Goal: Information Seeking & Learning: Compare options

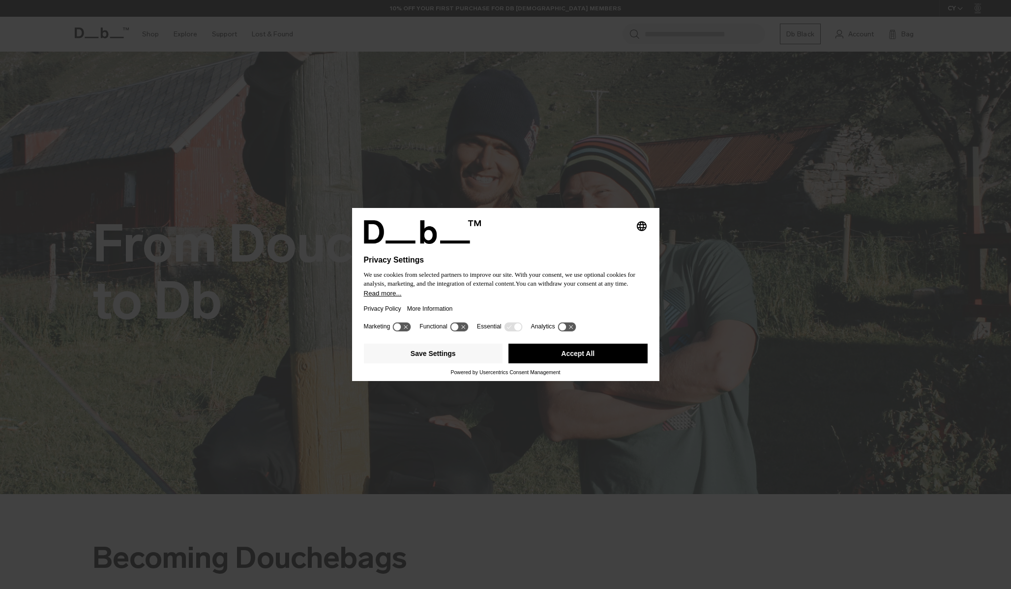
click at [586, 354] on button "Accept All" at bounding box center [577, 354] width 139 height 20
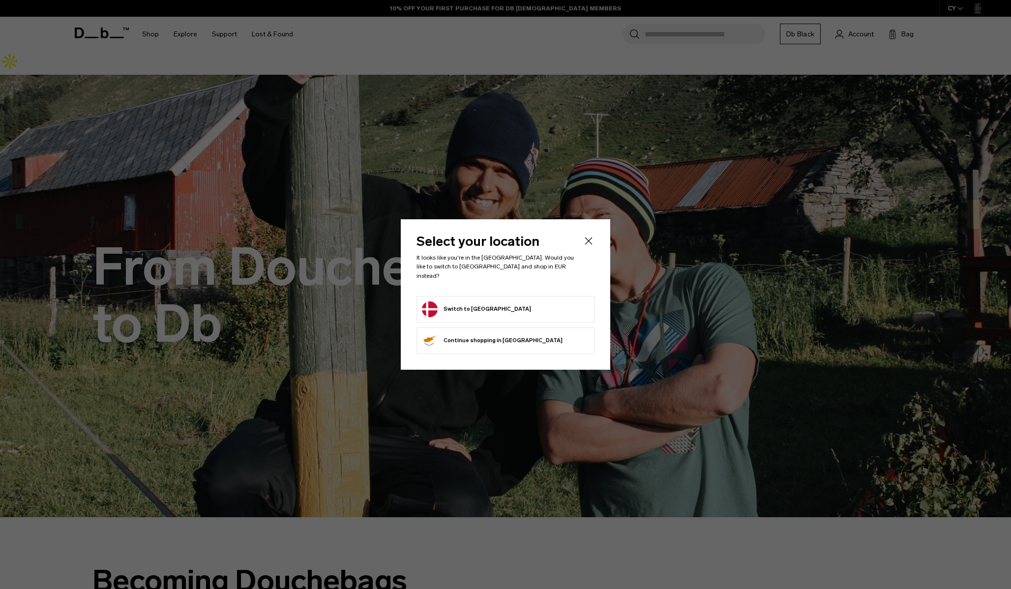
click at [593, 245] on icon "Close" at bounding box center [588, 241] width 12 height 12
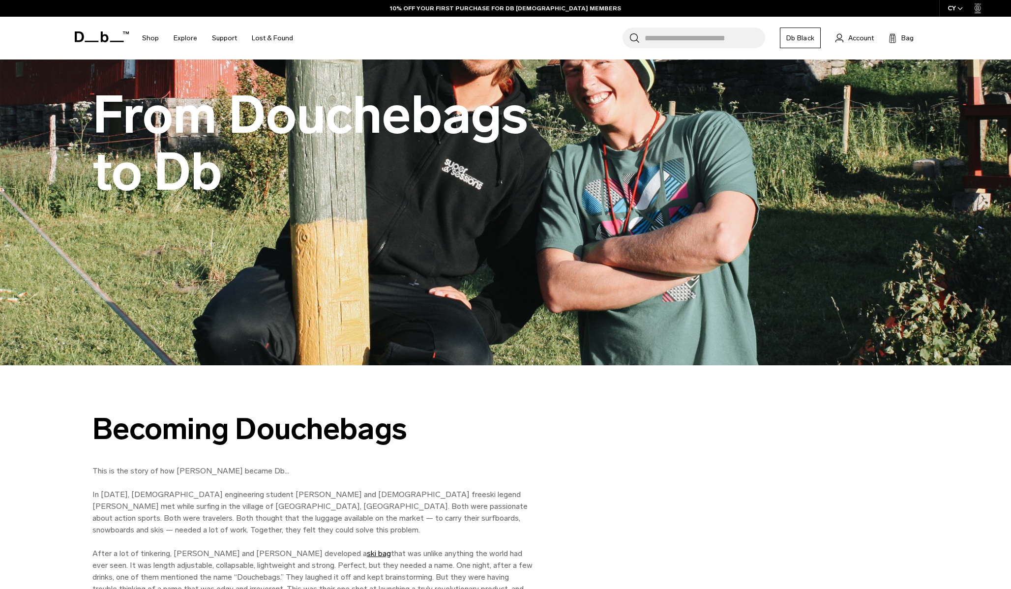
scroll to position [156, 0]
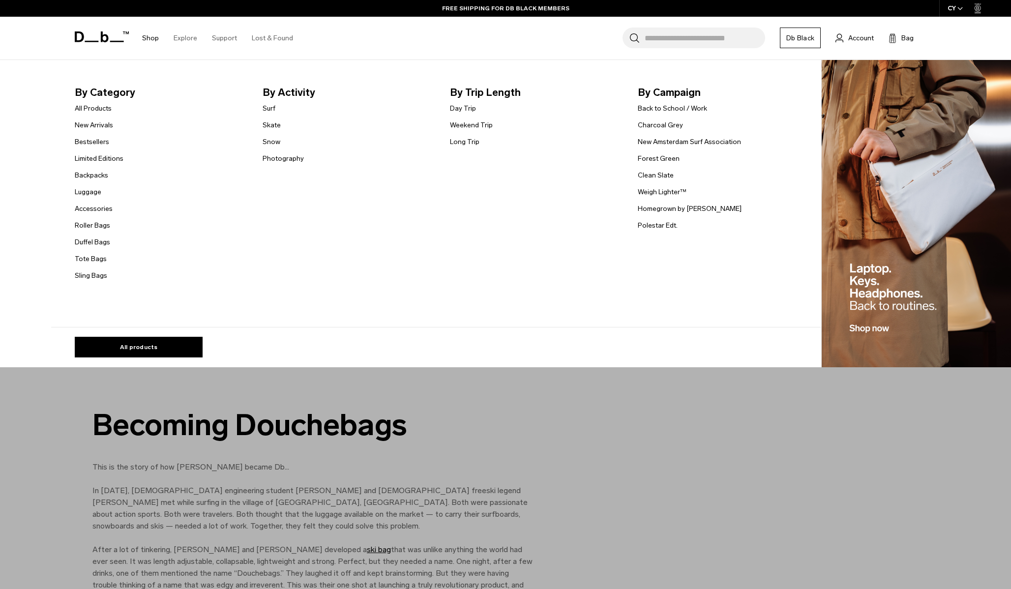
click at [153, 39] on link "Shop" at bounding box center [150, 38] width 17 height 35
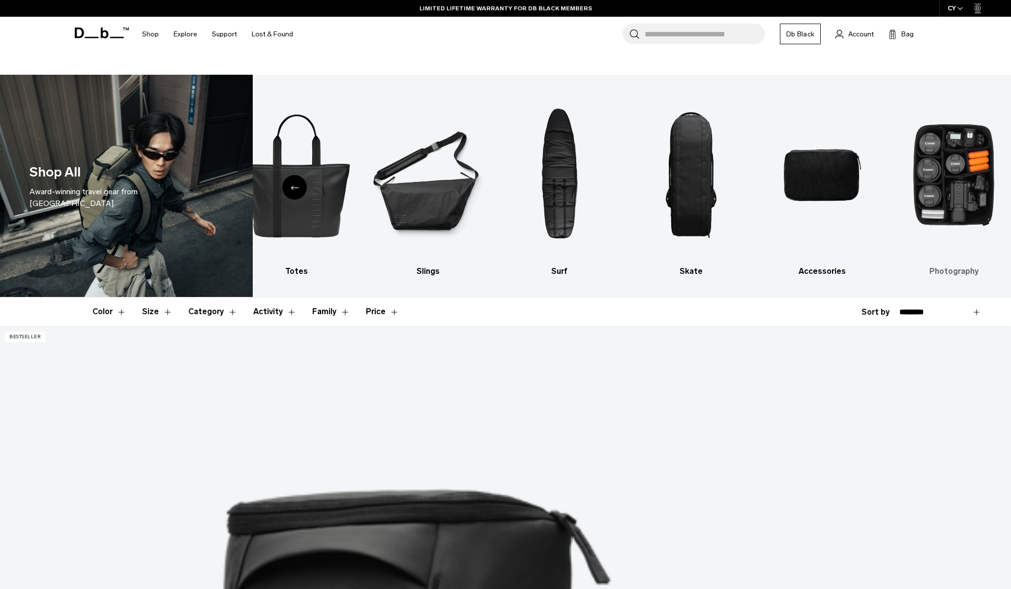
click at [949, 181] on img "10 / 10" at bounding box center [954, 174] width 114 height 171
click at [960, 265] on h3 "Photography" at bounding box center [954, 271] width 114 height 12
click at [925, 169] on img "10 / 10" at bounding box center [954, 174] width 114 height 171
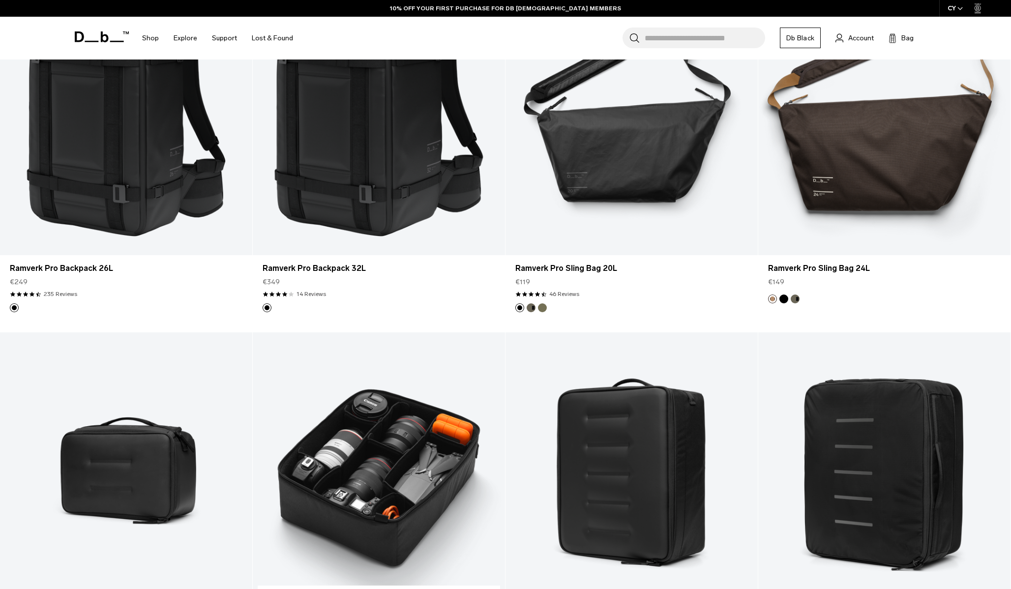
scroll to position [226, 0]
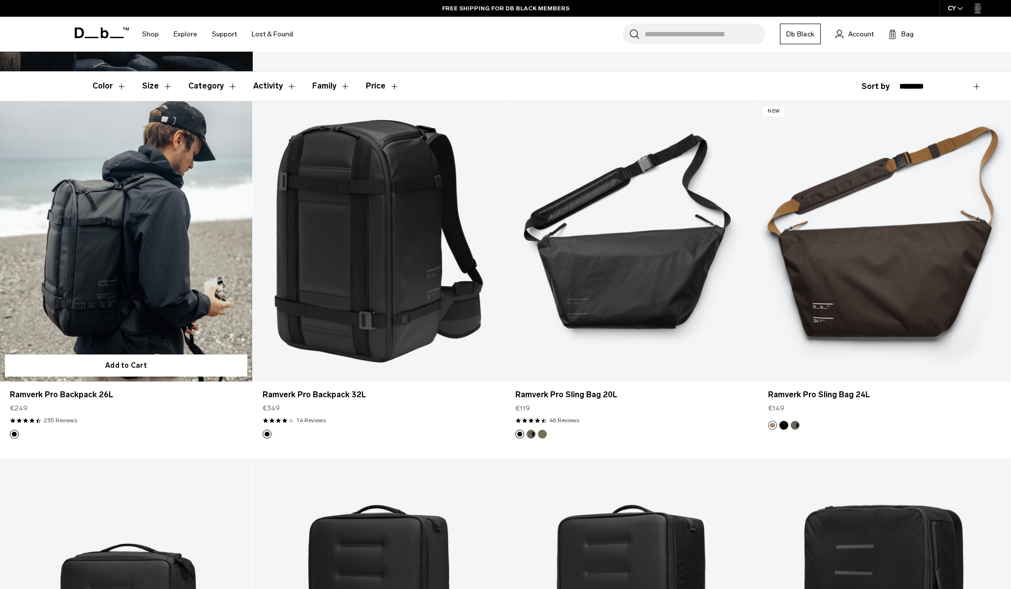
click at [179, 278] on link "Ramverk Pro Backpack 26L" at bounding box center [126, 241] width 252 height 280
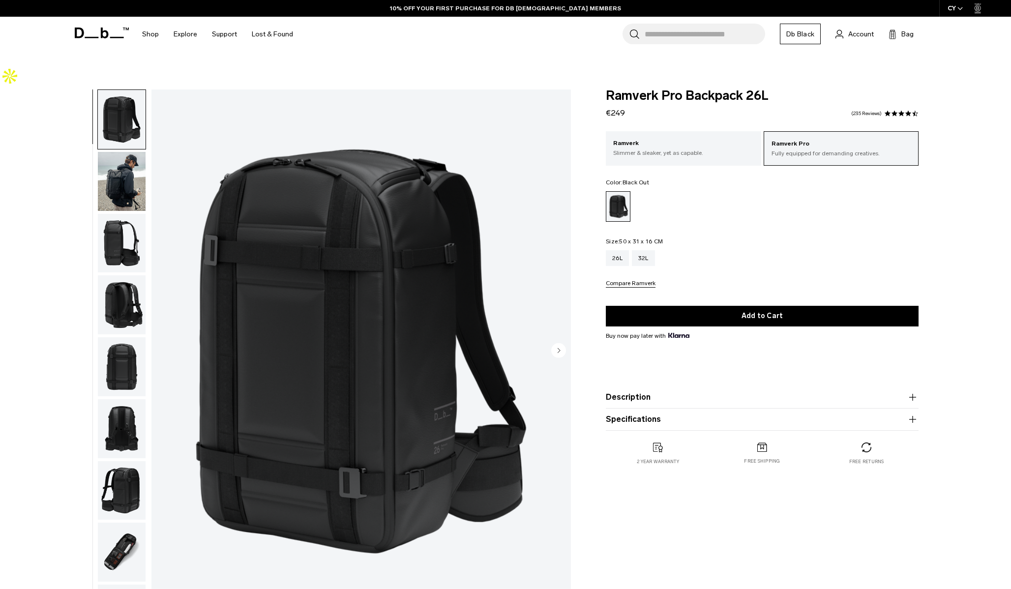
click at [132, 168] on img "button" at bounding box center [122, 181] width 48 height 59
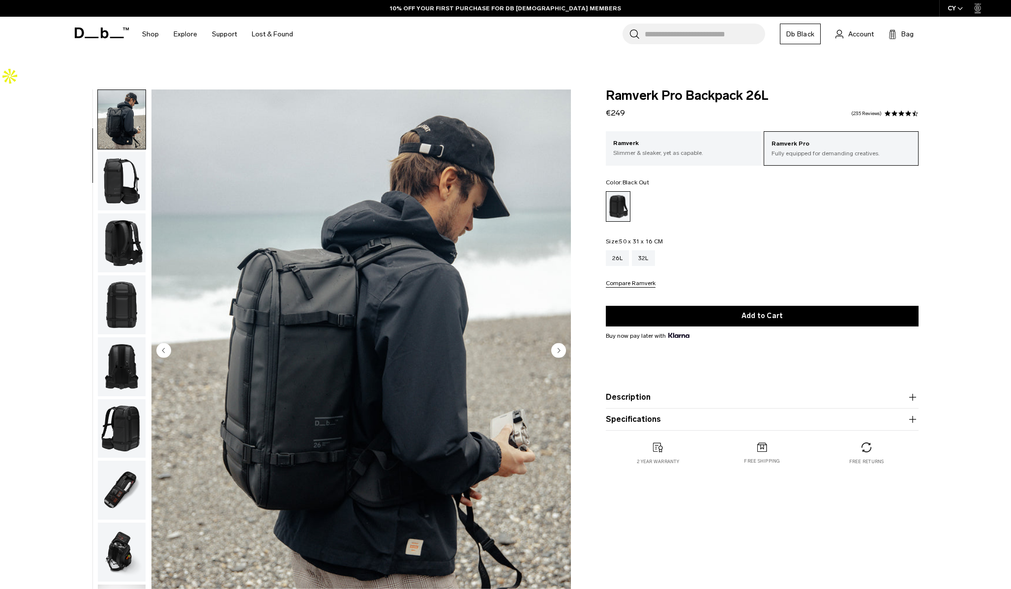
click at [129, 180] on img "button" at bounding box center [122, 181] width 48 height 59
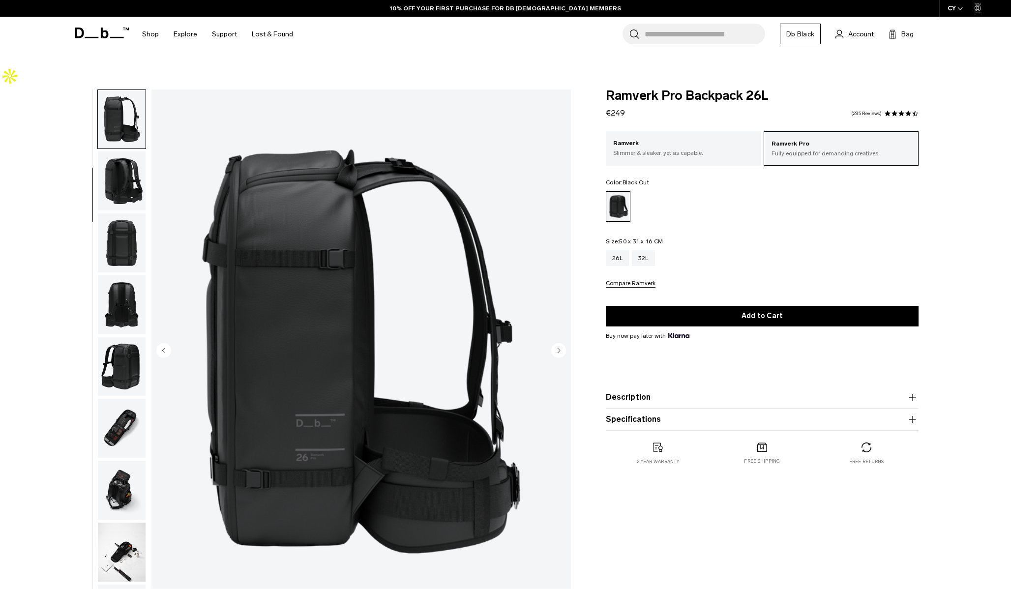
click at [131, 213] on img "button" at bounding box center [122, 242] width 48 height 59
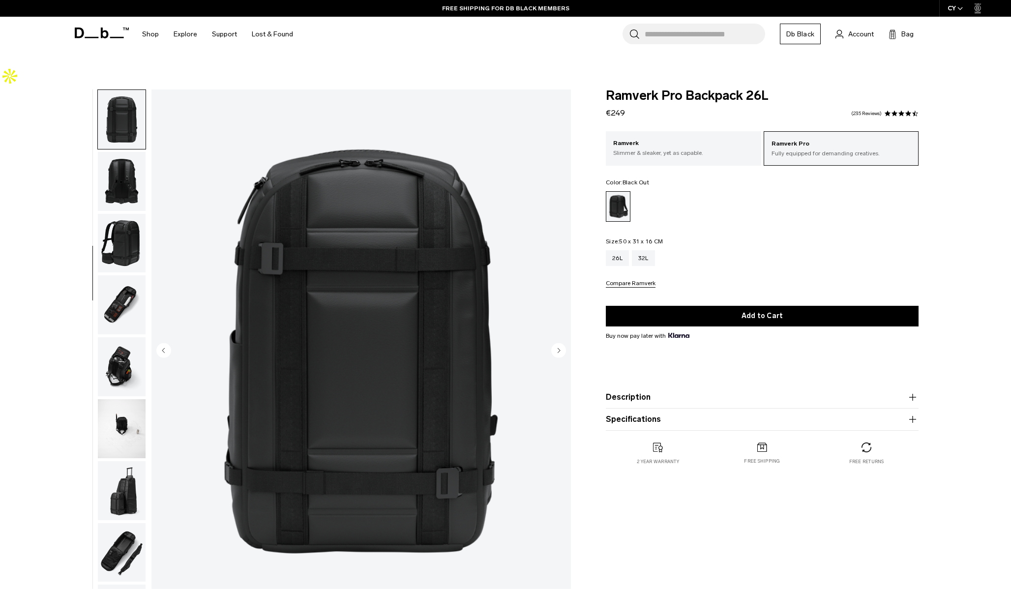
click at [135, 216] on img "button" at bounding box center [122, 243] width 48 height 59
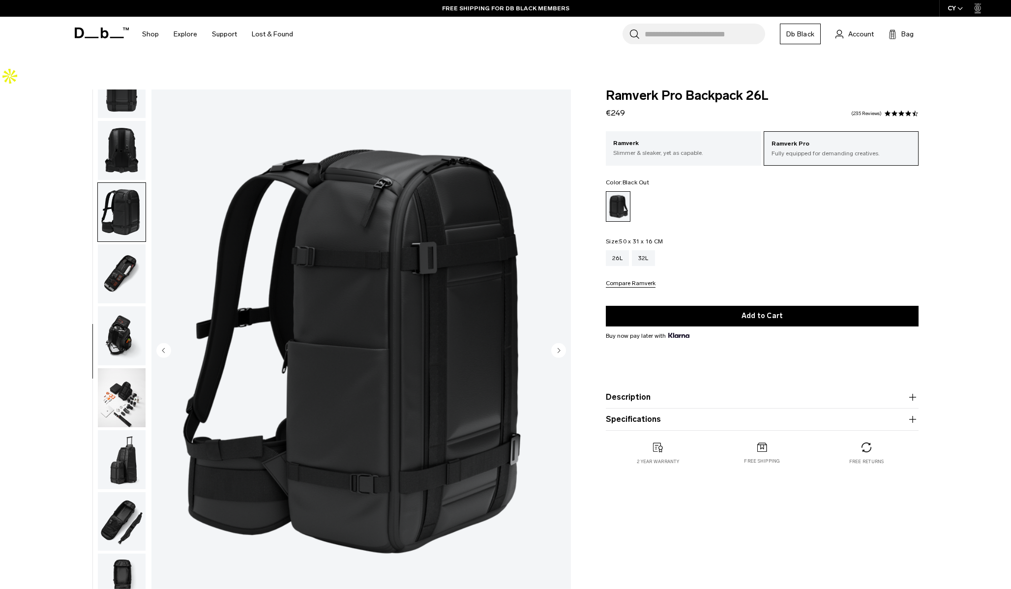
scroll to position [278, 0]
click at [133, 244] on img "button" at bounding box center [122, 273] width 48 height 59
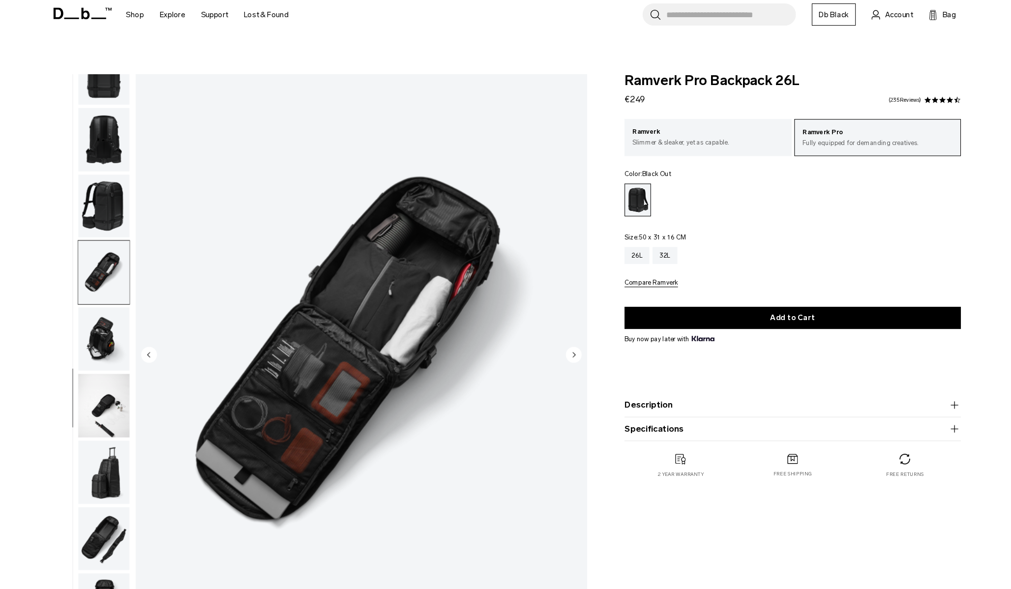
click at [101, 314] on img "button" at bounding box center [122, 335] width 48 height 59
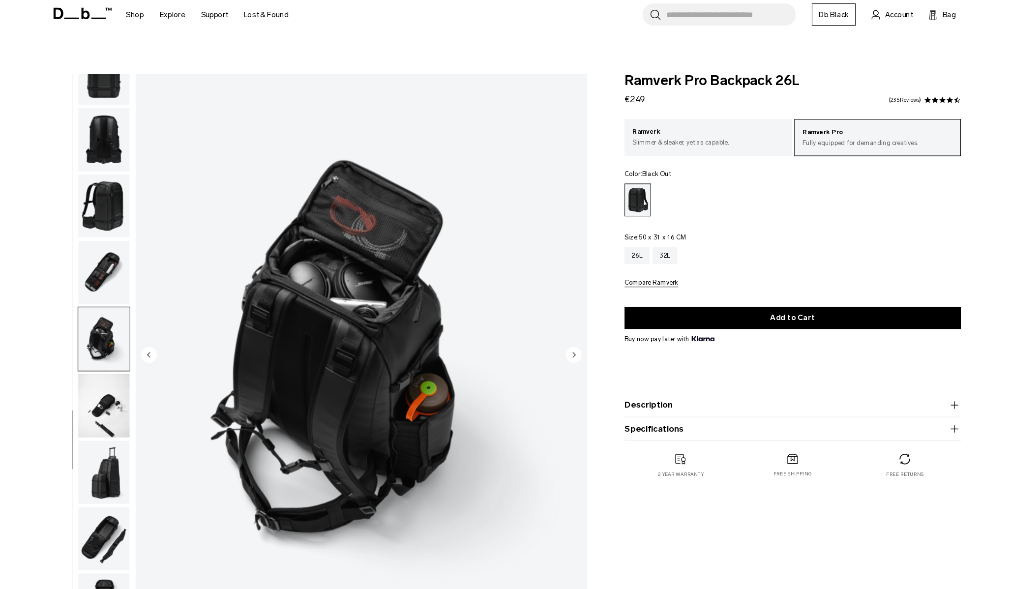
click at [111, 340] on img "button" at bounding box center [122, 335] width 48 height 59
click at [116, 368] on img "button" at bounding box center [122, 397] width 48 height 59
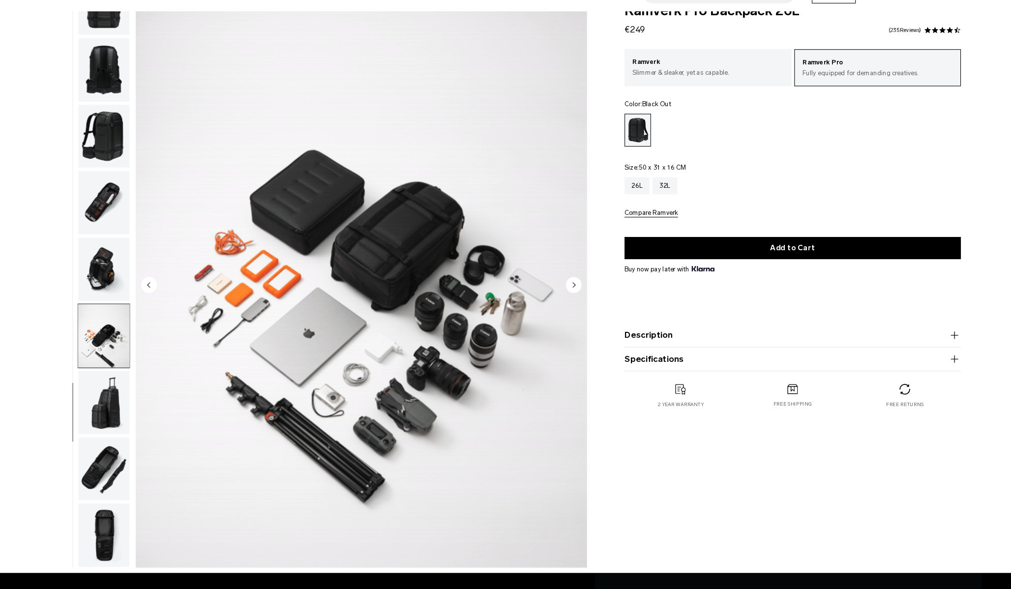
scroll to position [73, 0]
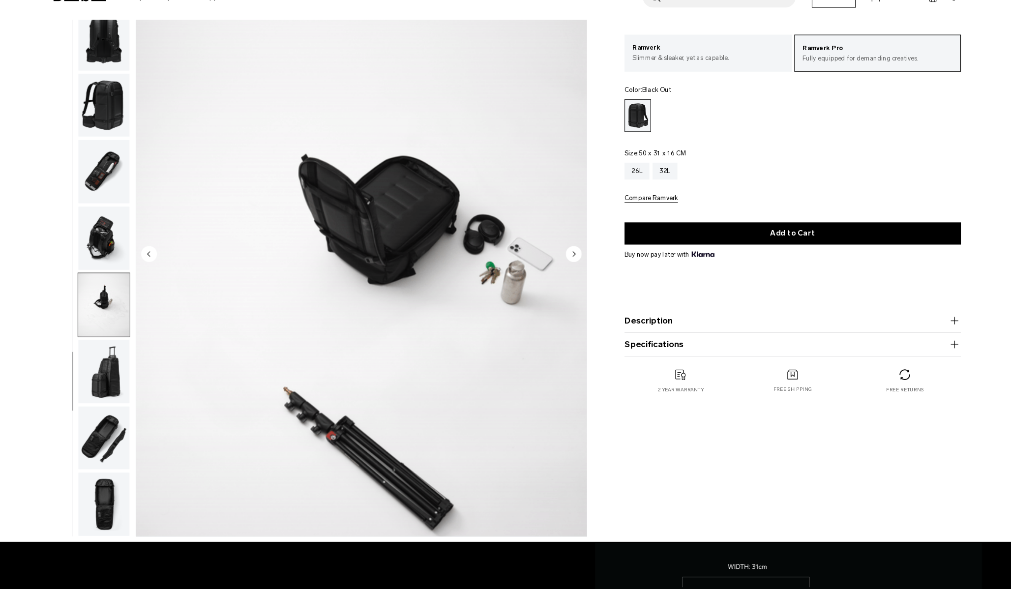
click at [119, 367] on img "button" at bounding box center [122, 386] width 48 height 59
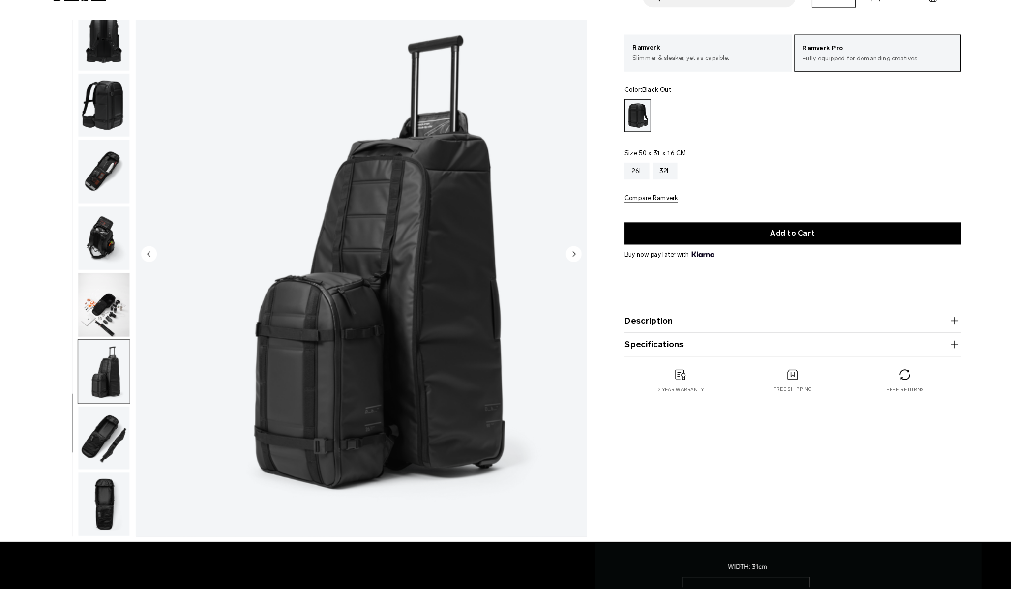
click at [120, 419] on img "button" at bounding box center [122, 448] width 48 height 59
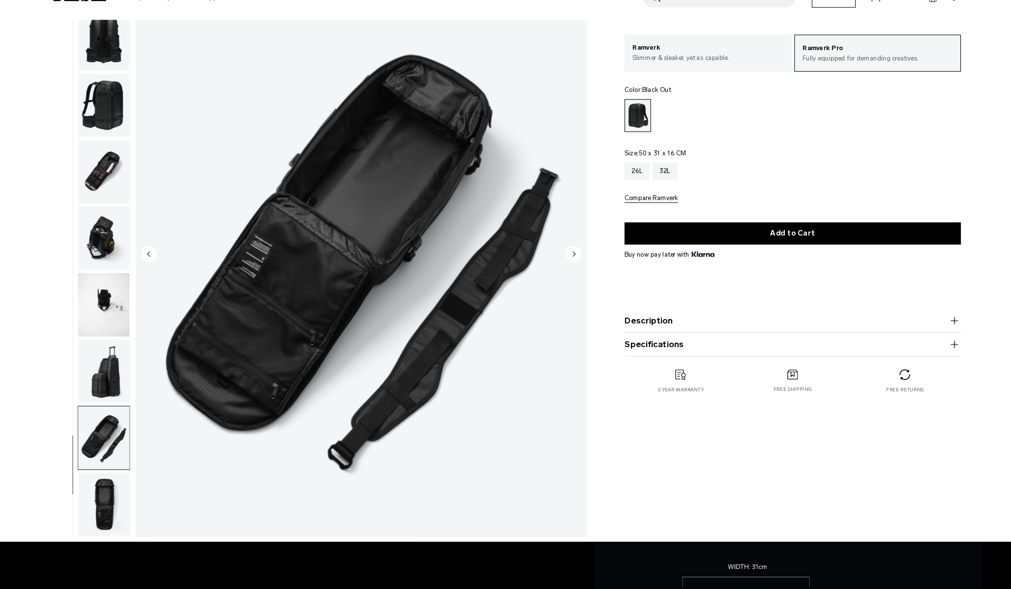
click at [128, 488] on img "button" at bounding box center [122, 509] width 48 height 59
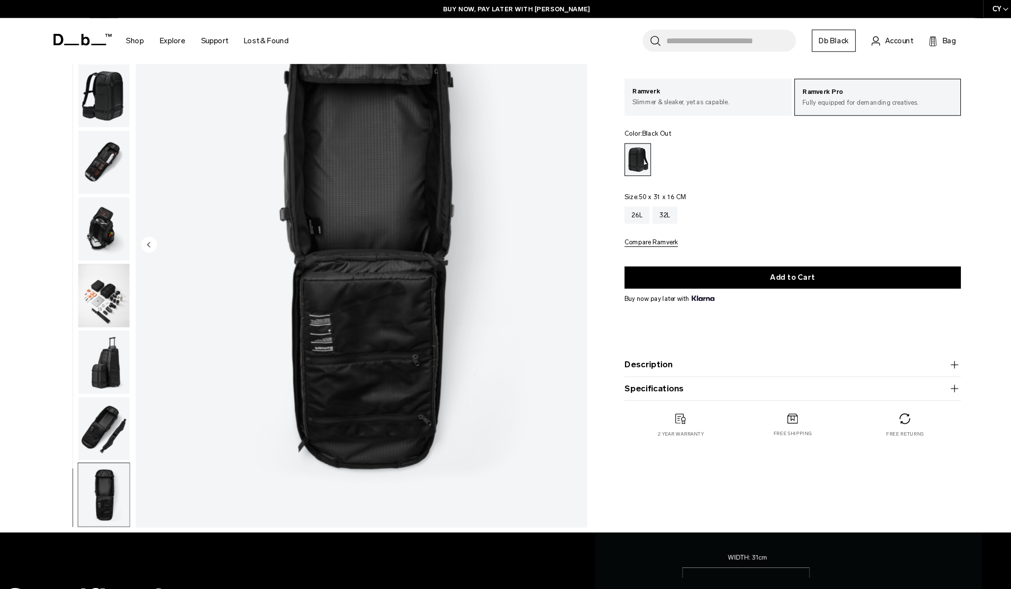
scroll to position [0, 0]
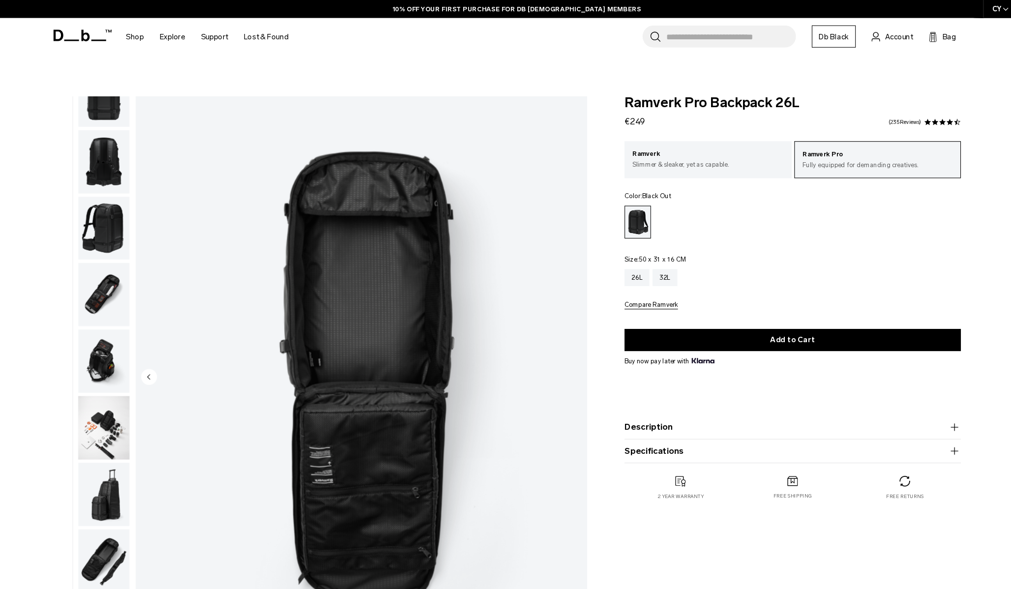
click at [671, 386] on product-accordion "Description We’ve taken the photographer’s favorite and refined the design to c…" at bounding box center [762, 397] width 313 height 22
click at [638, 391] on button "Description" at bounding box center [762, 397] width 313 height 12
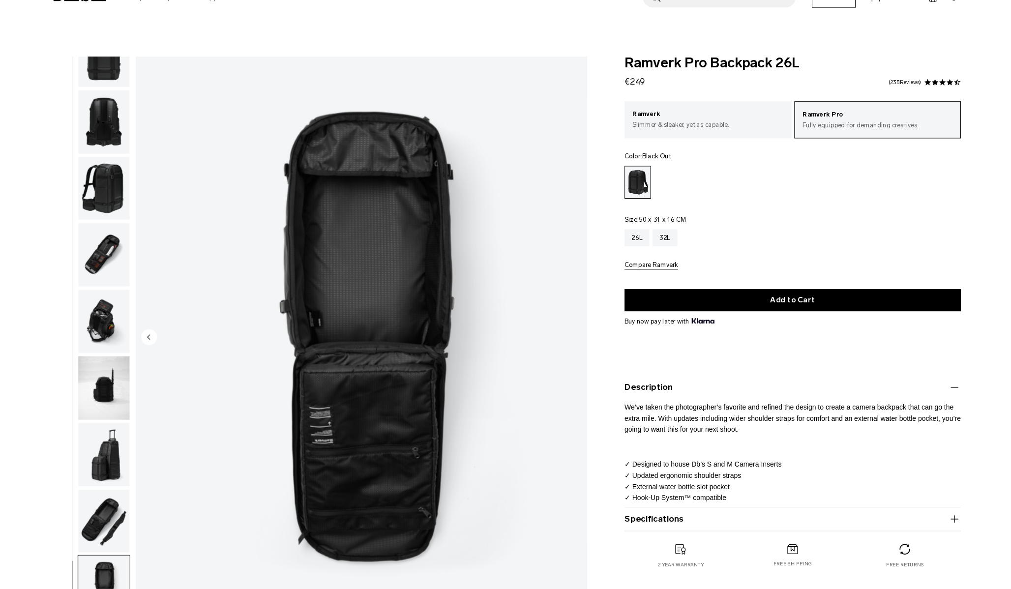
click at [677, 514] on button "Specifications" at bounding box center [762, 520] width 313 height 12
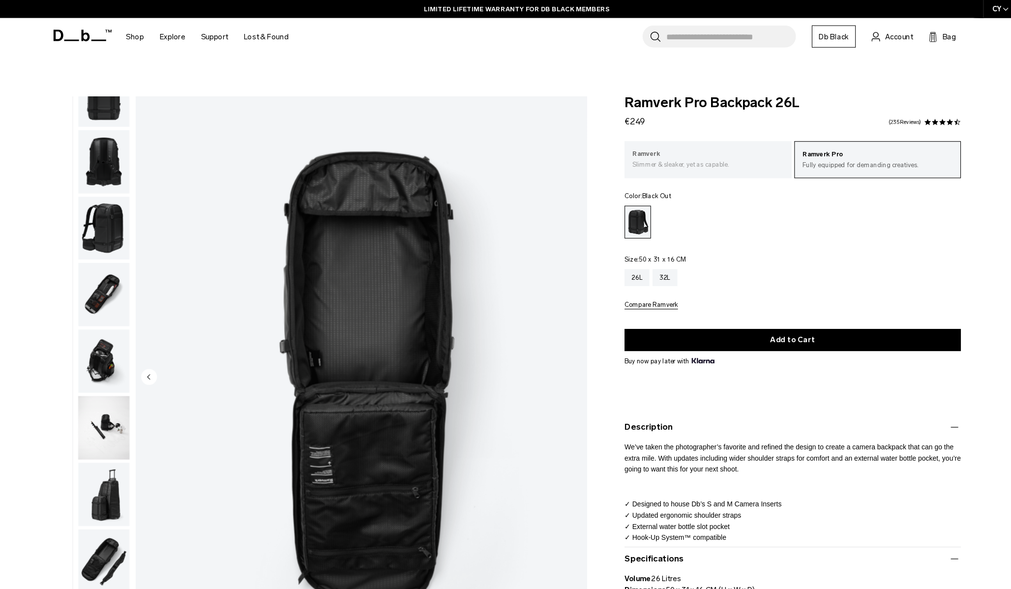
click at [710, 139] on p "Ramverk" at bounding box center [683, 144] width 141 height 10
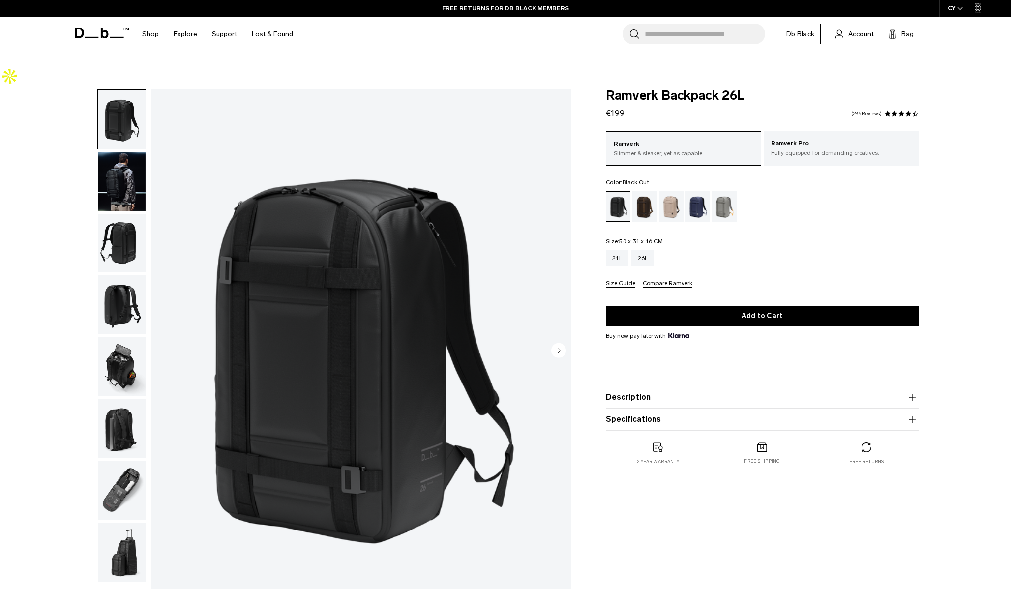
click at [126, 218] on img "button" at bounding box center [122, 243] width 48 height 59
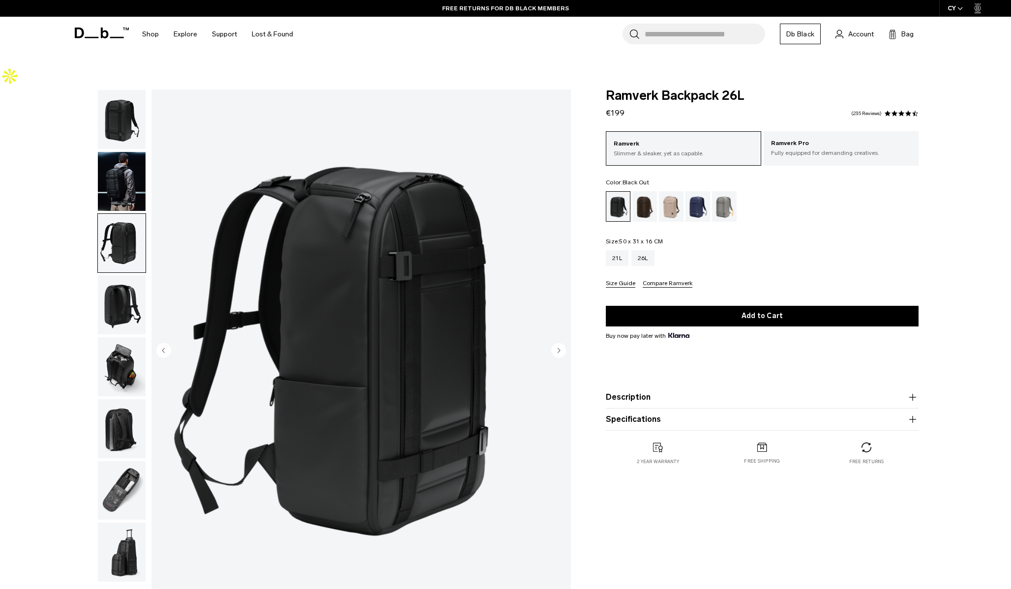
click at [127, 178] on img "button" at bounding box center [122, 181] width 48 height 59
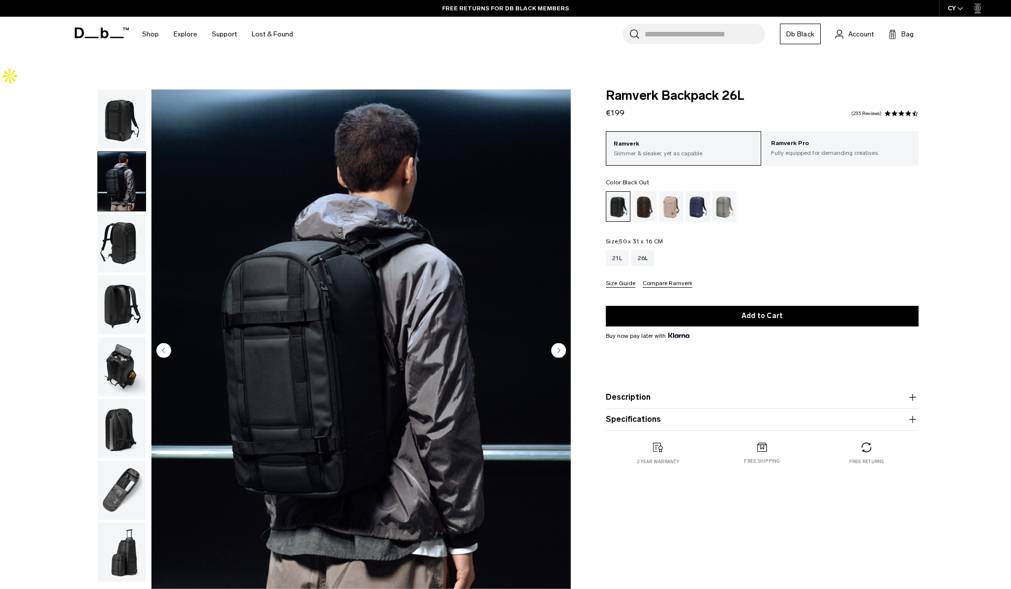
click at [130, 298] on img "button" at bounding box center [122, 304] width 48 height 59
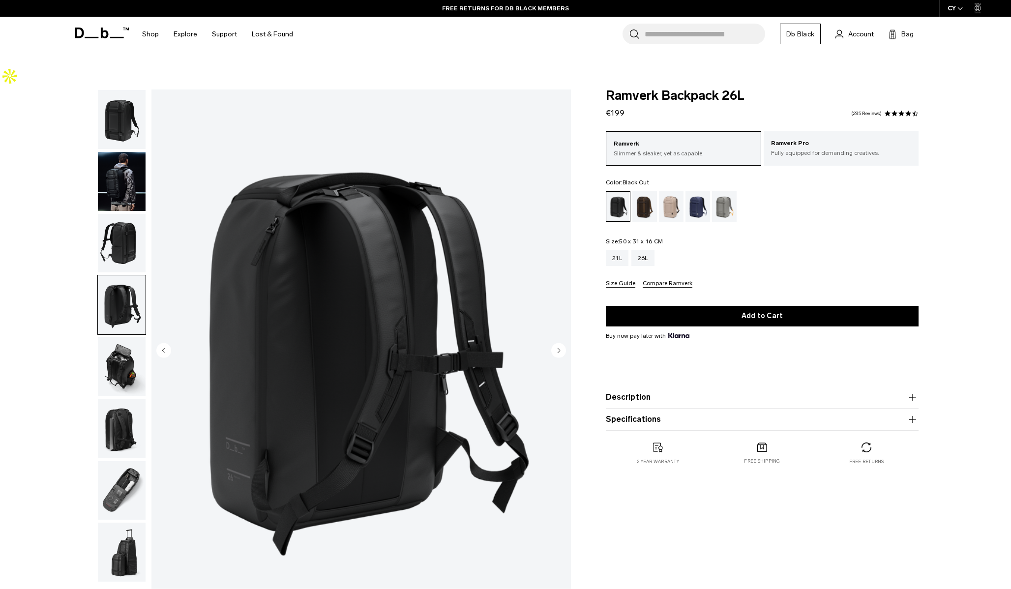
click at [111, 368] on img "button" at bounding box center [122, 366] width 48 height 59
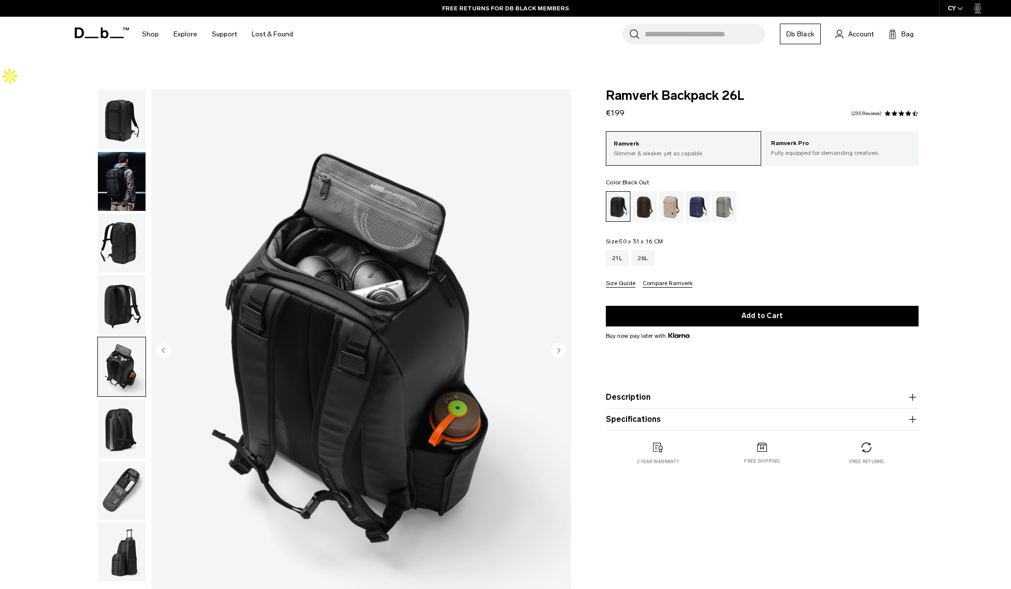
click at [114, 399] on img "button" at bounding box center [122, 428] width 48 height 59
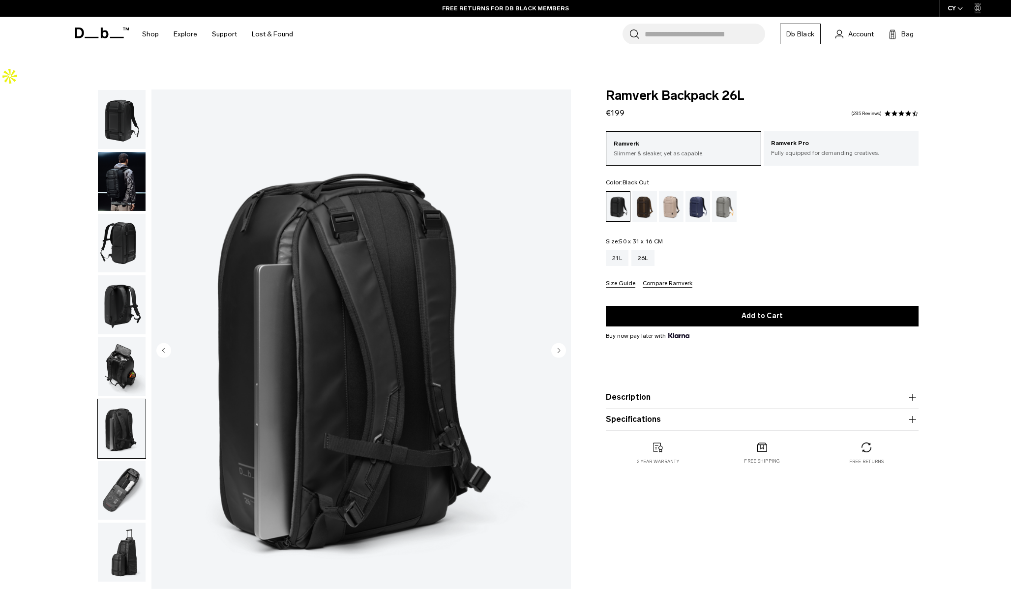
click at [120, 461] on img "button" at bounding box center [122, 490] width 48 height 59
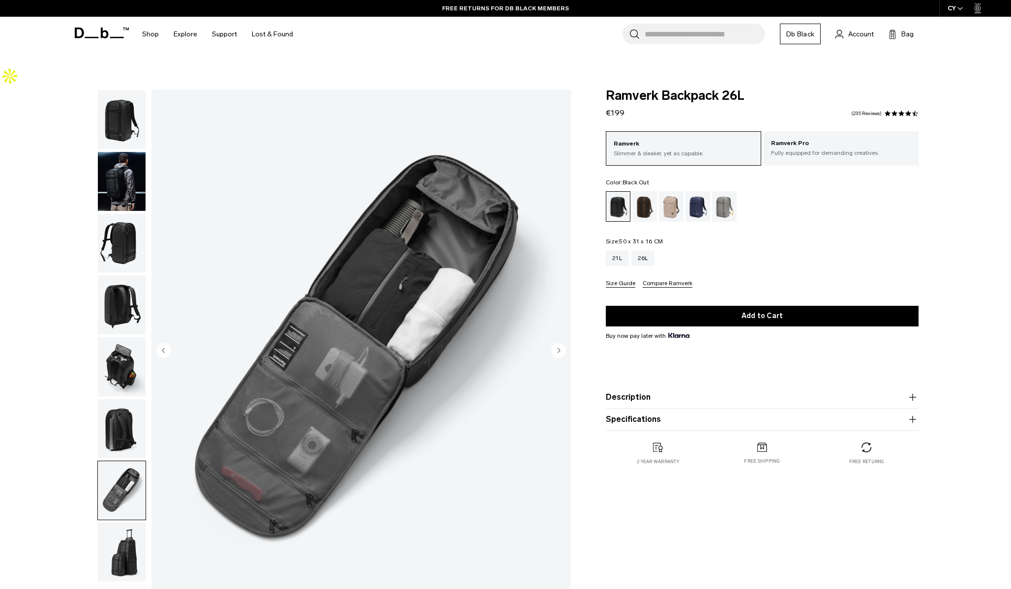
click at [133, 523] on img "button" at bounding box center [122, 552] width 48 height 59
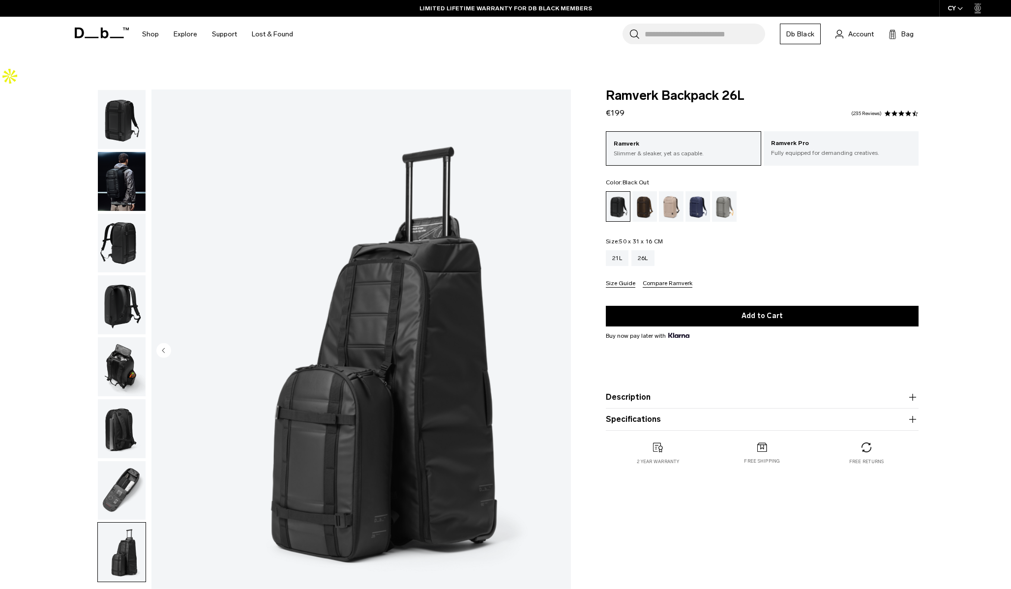
click at [118, 406] on img "button" at bounding box center [122, 428] width 48 height 59
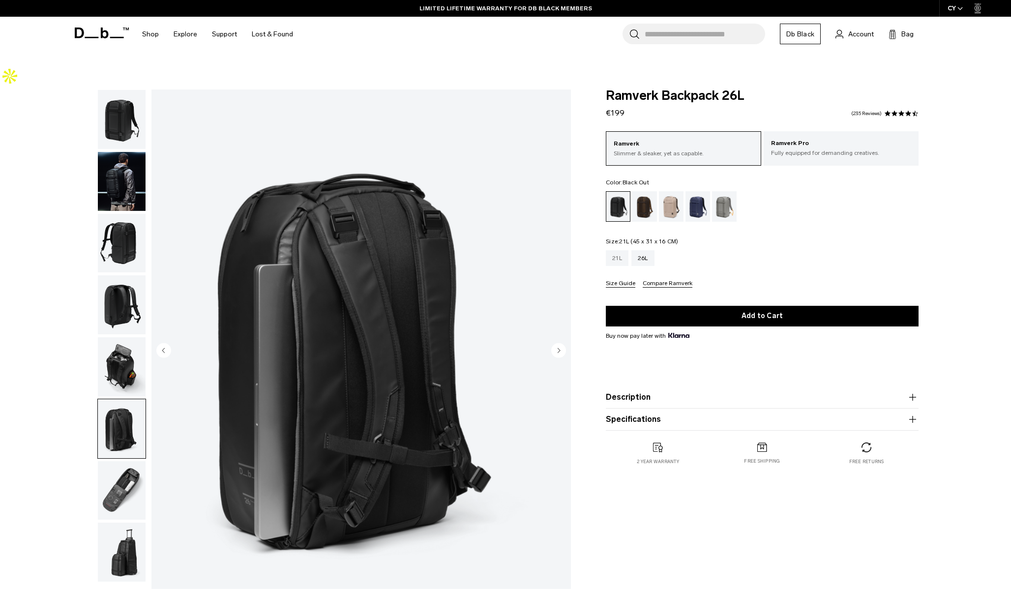
click at [619, 250] on div "21L" at bounding box center [617, 258] width 23 height 16
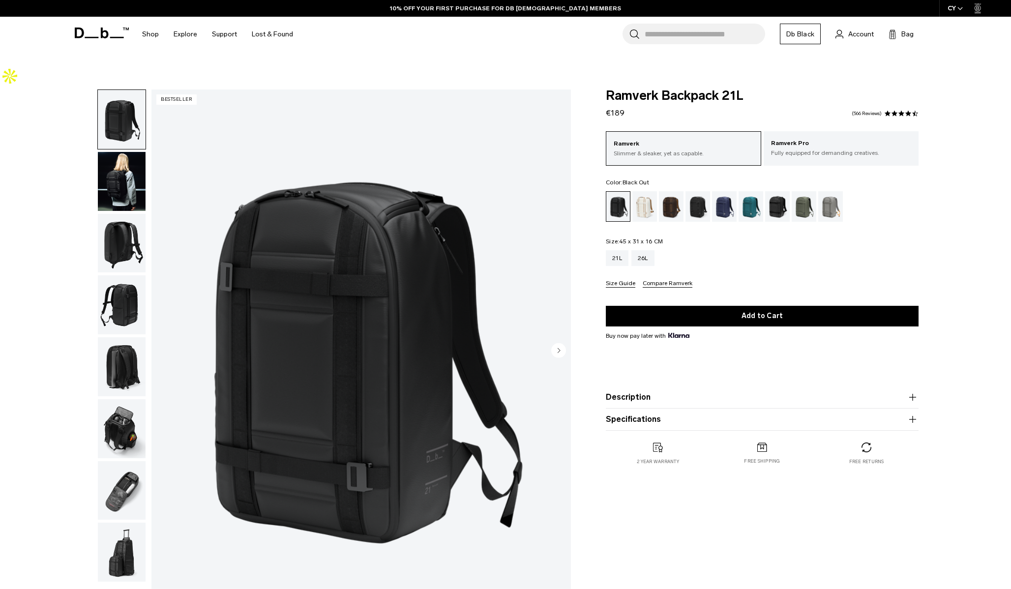
click at [124, 183] on img "button" at bounding box center [122, 181] width 48 height 59
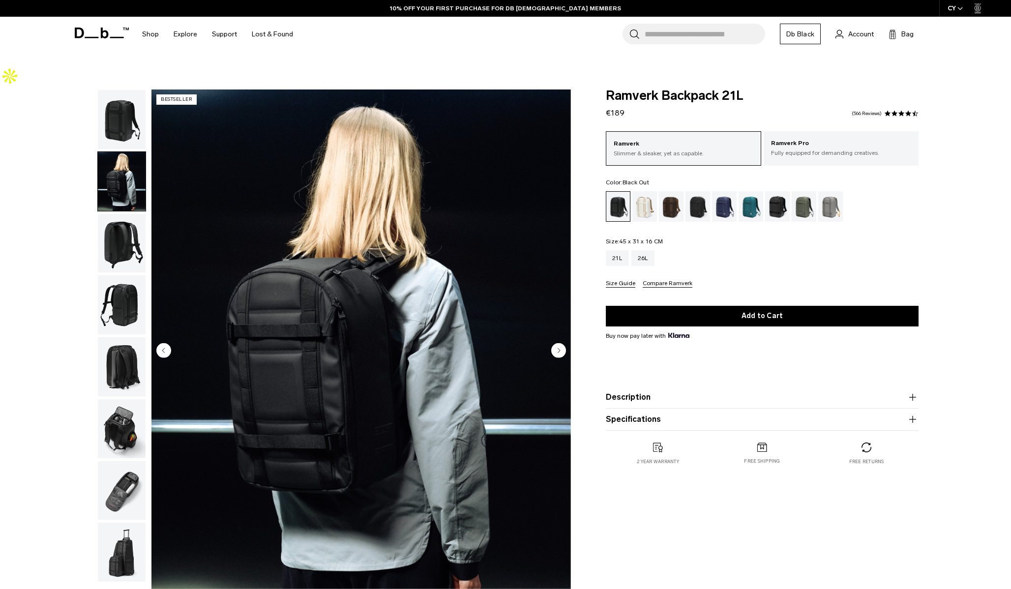
click at [123, 216] on img "button" at bounding box center [122, 243] width 48 height 59
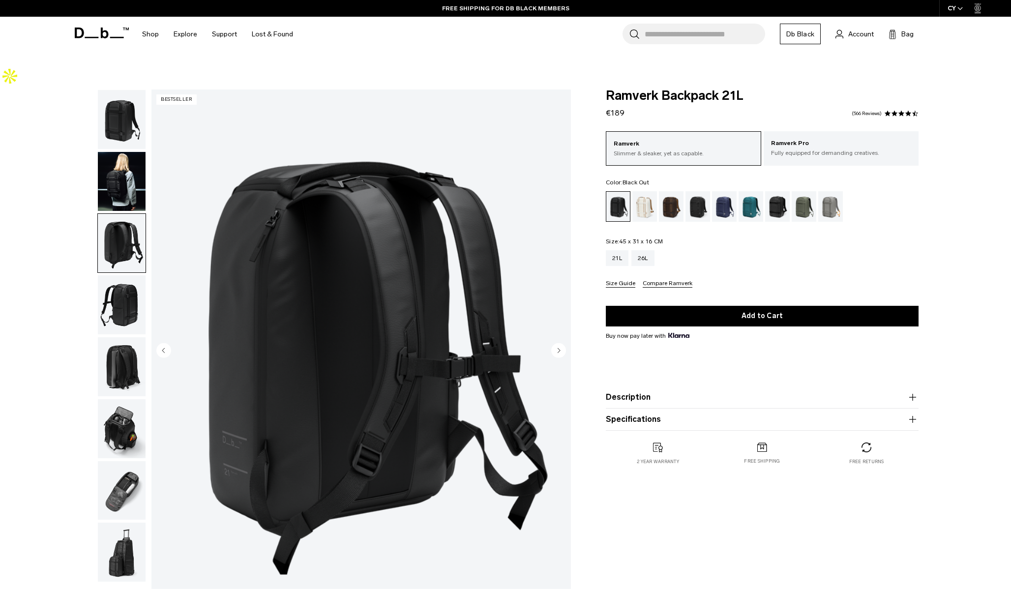
click at [111, 95] on img "button" at bounding box center [122, 119] width 48 height 59
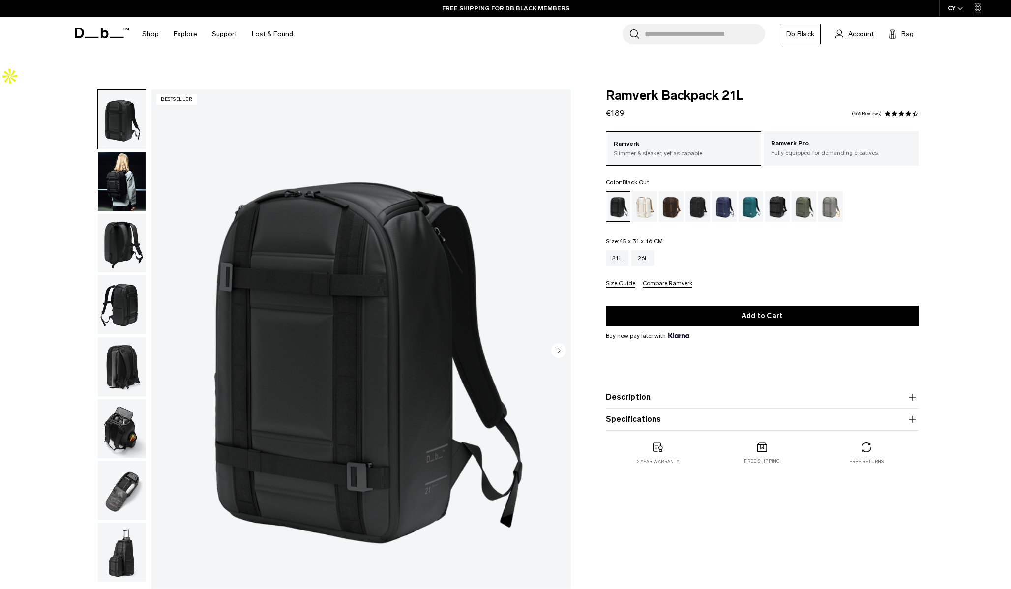
click at [133, 293] on img "button" at bounding box center [122, 304] width 48 height 59
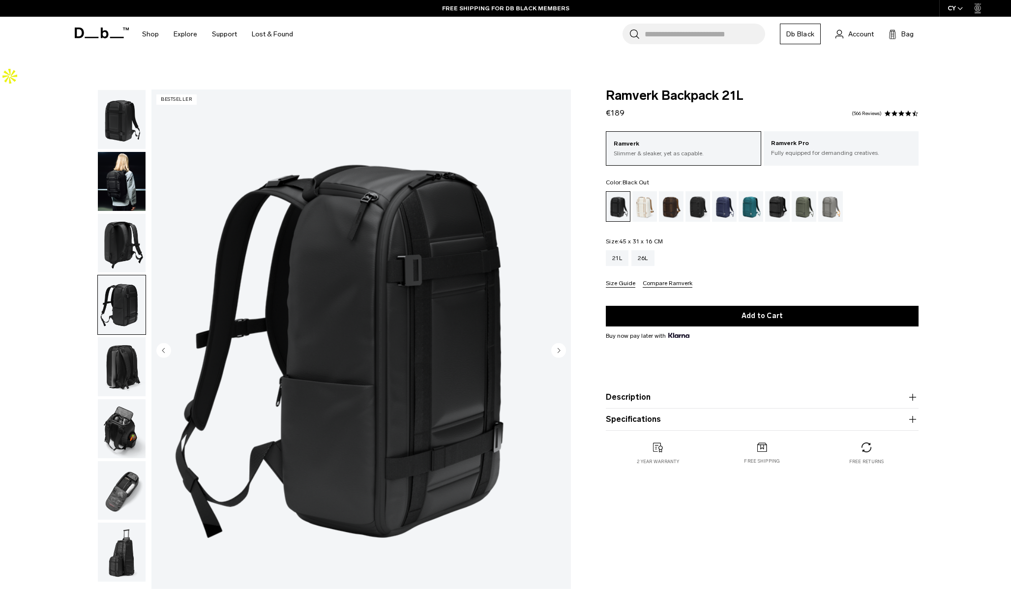
click at [133, 346] on img "button" at bounding box center [122, 366] width 48 height 59
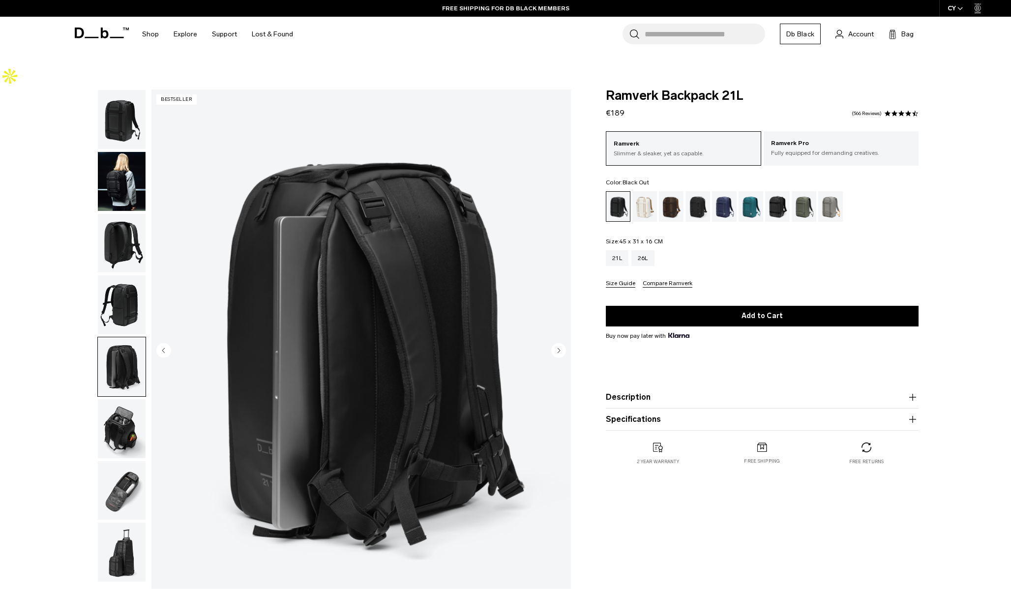
click at [137, 427] on img "button" at bounding box center [122, 428] width 48 height 59
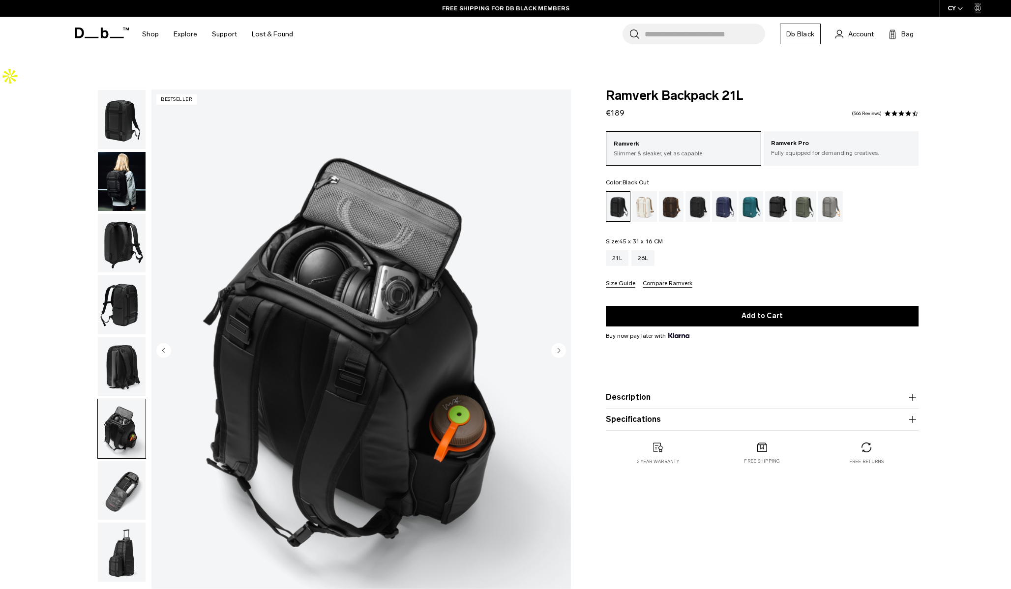
click at [142, 463] on img "button" at bounding box center [122, 490] width 48 height 59
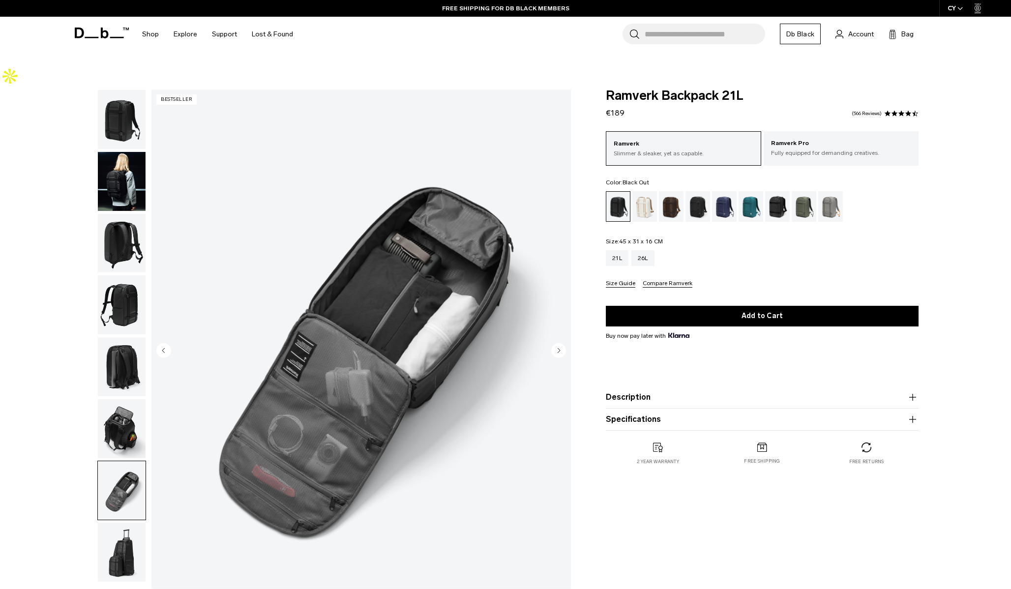
click at [130, 523] on img "button" at bounding box center [122, 552] width 48 height 59
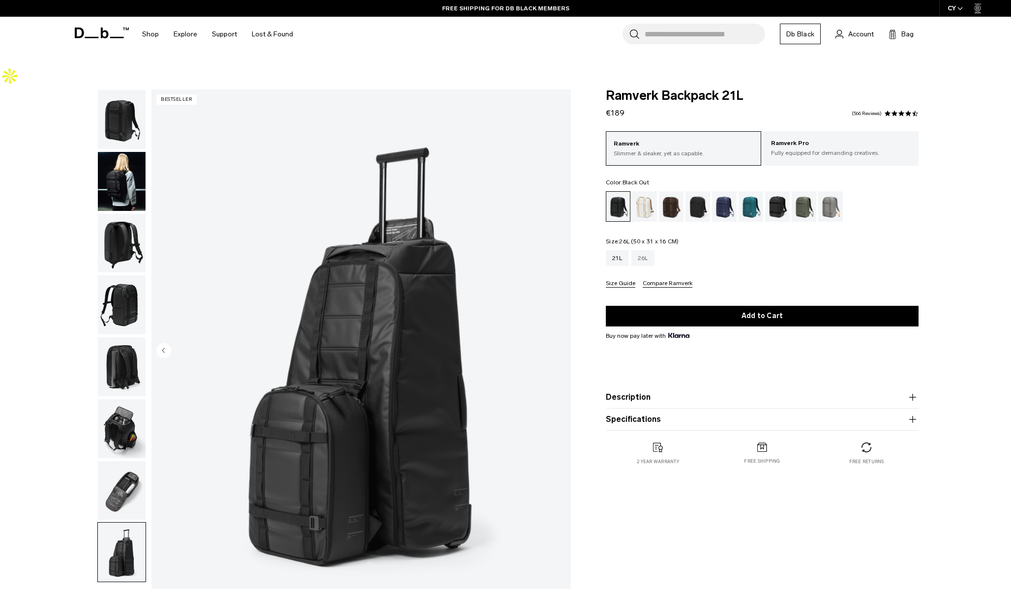
click at [641, 250] on div "26L" at bounding box center [642, 258] width 23 height 16
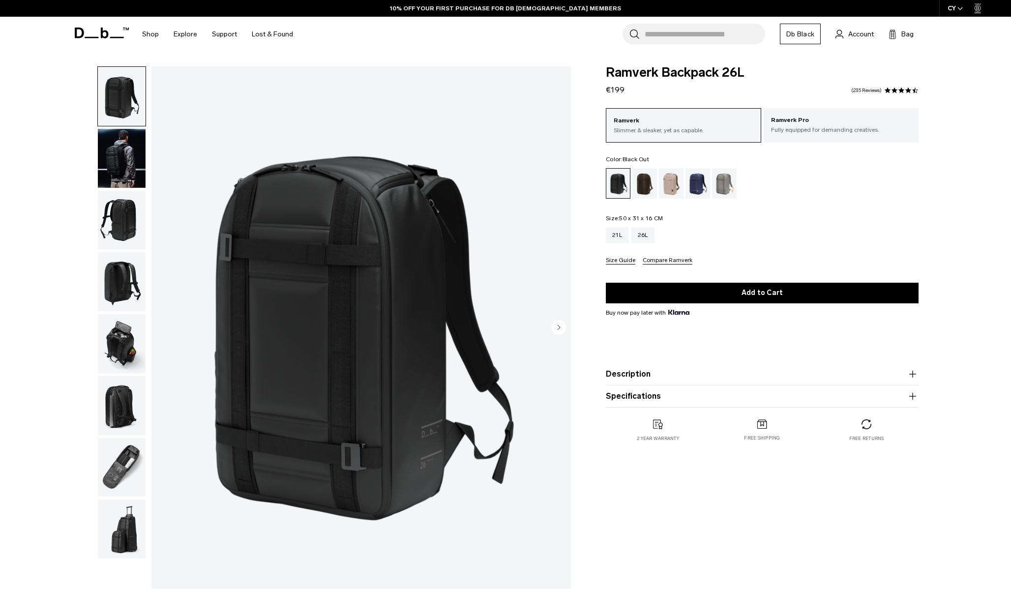
click at [118, 357] on img "button" at bounding box center [122, 343] width 48 height 59
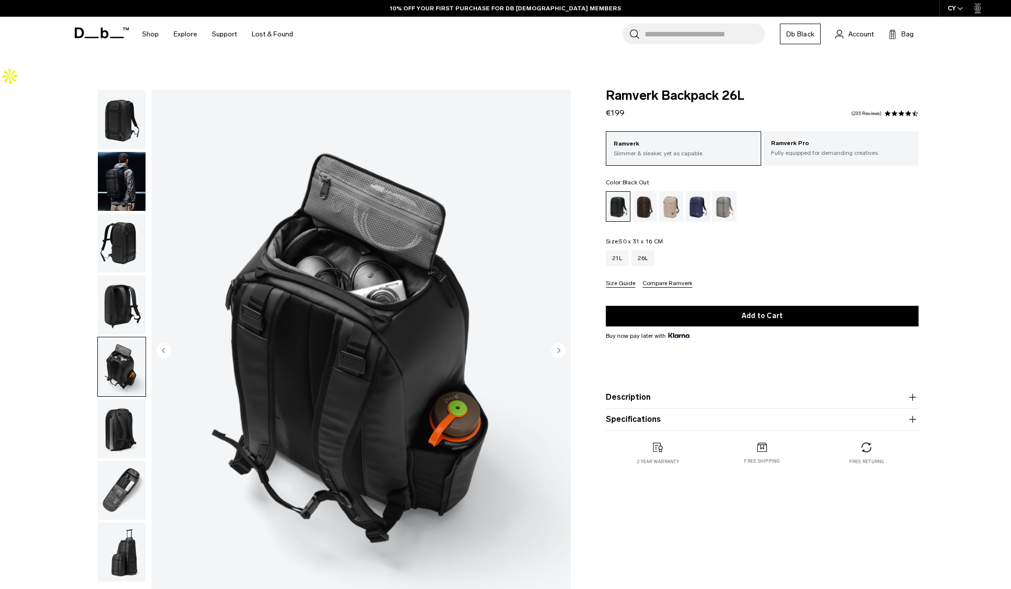
click at [120, 399] on img "button" at bounding box center [122, 428] width 48 height 59
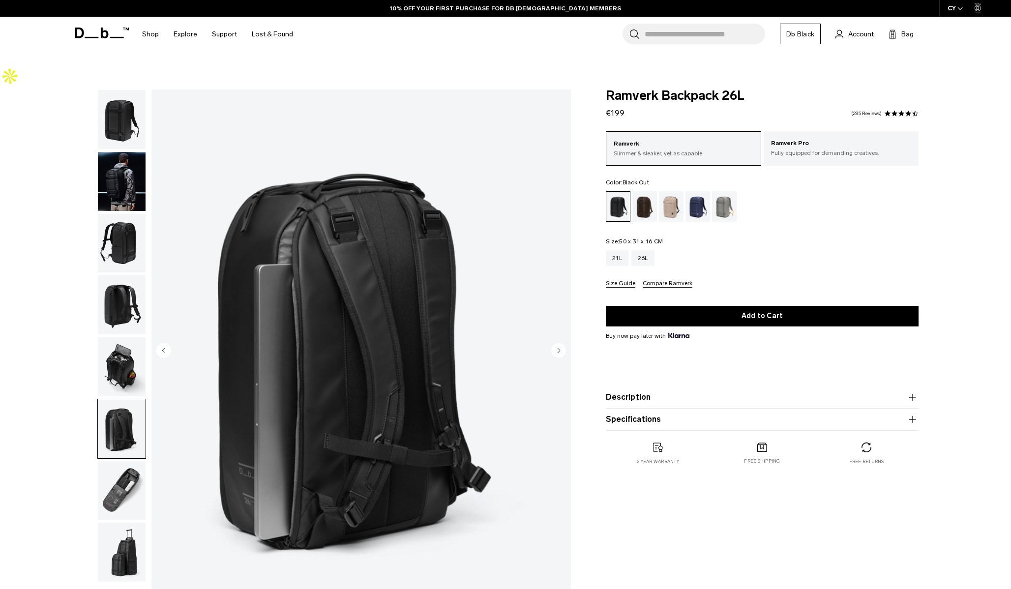
click at [128, 461] on img "button" at bounding box center [122, 490] width 48 height 59
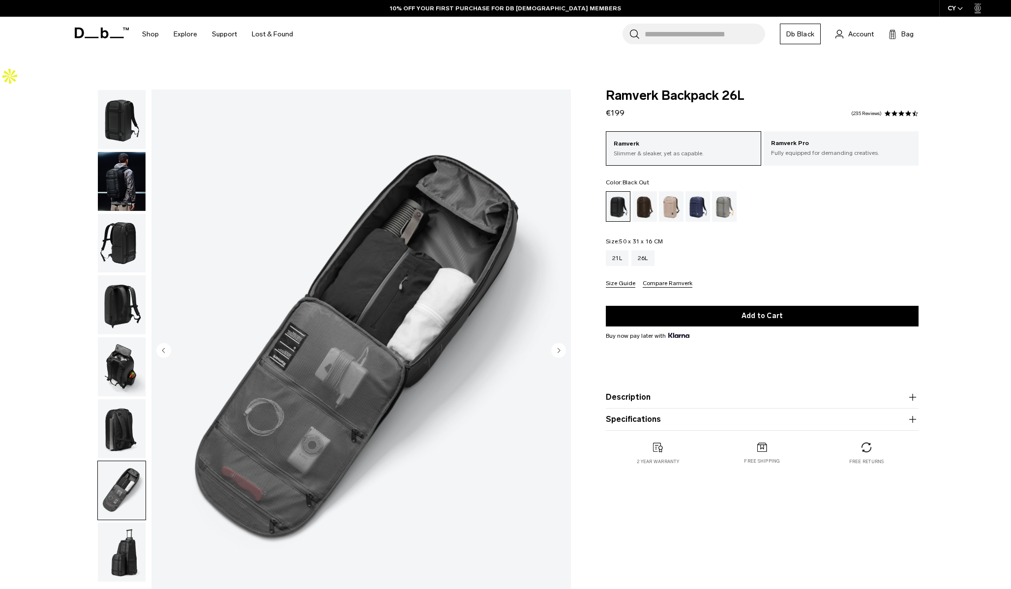
click at [657, 408] on product-accordion "Specifications Volume 26 Litres Dimensions 50 x 31 x 16 CM (H x W x D) Weight 1…" at bounding box center [762, 419] width 313 height 22
click at [650, 413] on button "Specifications" at bounding box center [762, 419] width 313 height 12
click at [657, 391] on button "Description" at bounding box center [762, 397] width 313 height 12
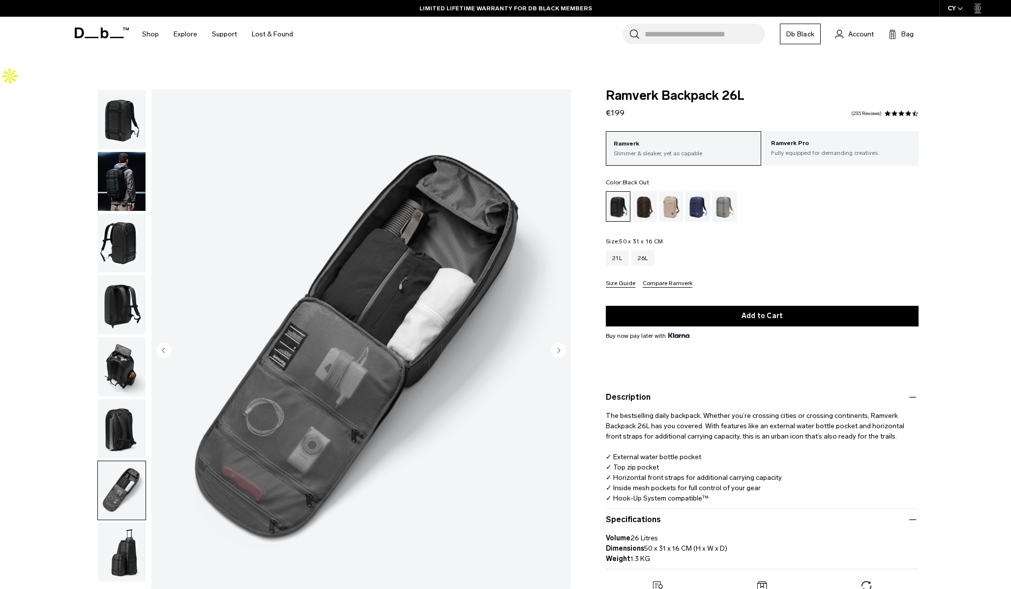
click at [670, 280] on button "Compare Ramverk" at bounding box center [667, 283] width 50 height 7
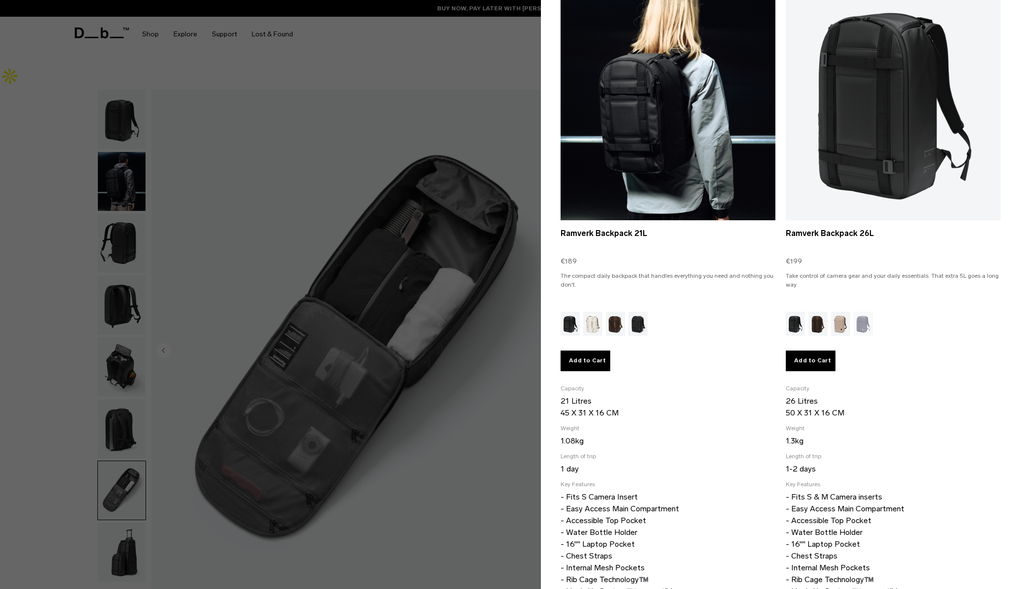
scroll to position [147, 0]
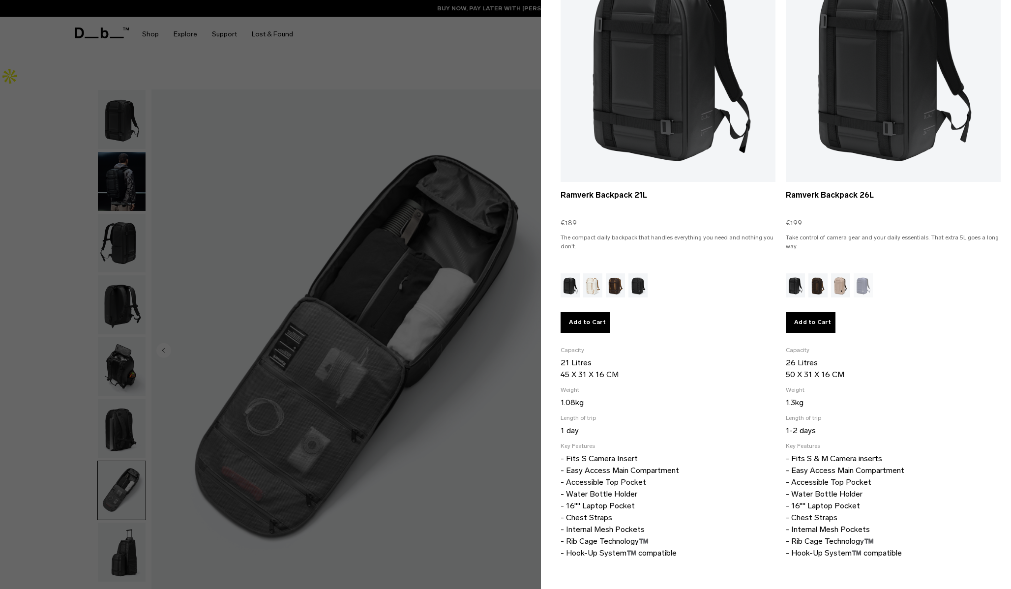
click at [503, 405] on div at bounding box center [505, 294] width 1011 height 589
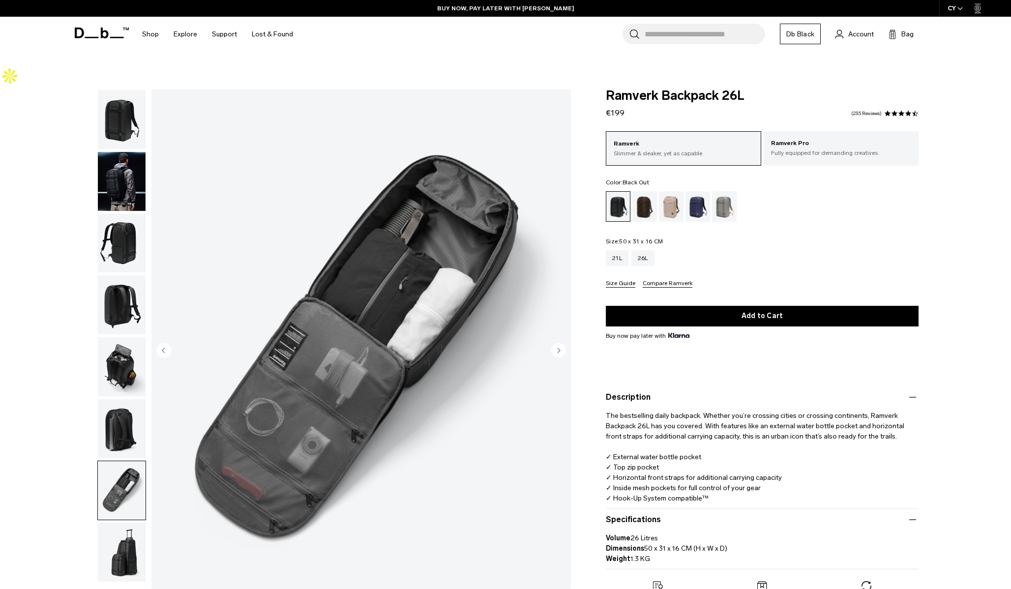
click at [664, 280] on button "Compare Ramverk" at bounding box center [667, 283] width 50 height 7
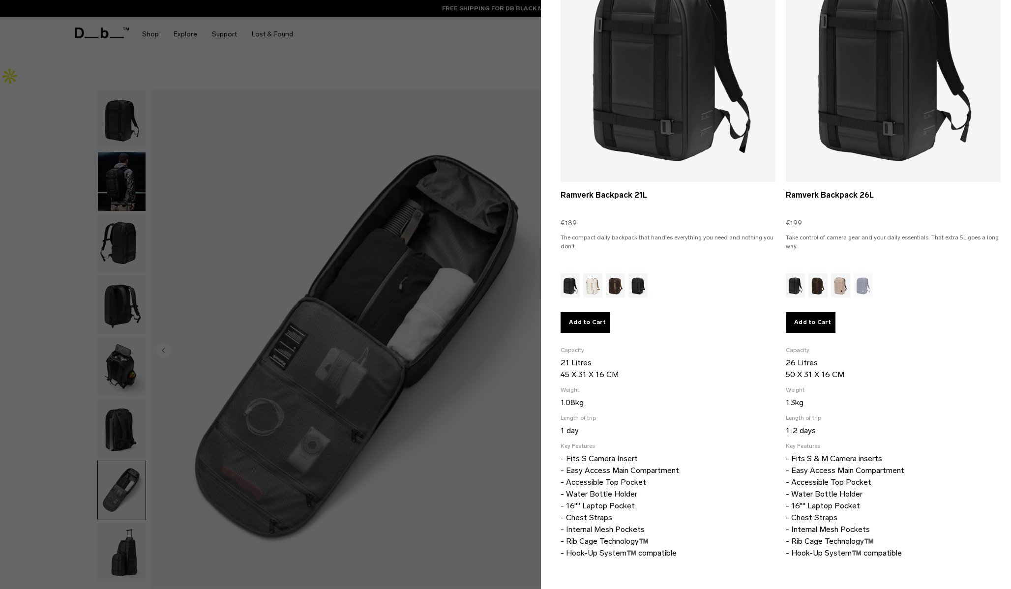
click at [509, 396] on div at bounding box center [505, 294] width 1011 height 589
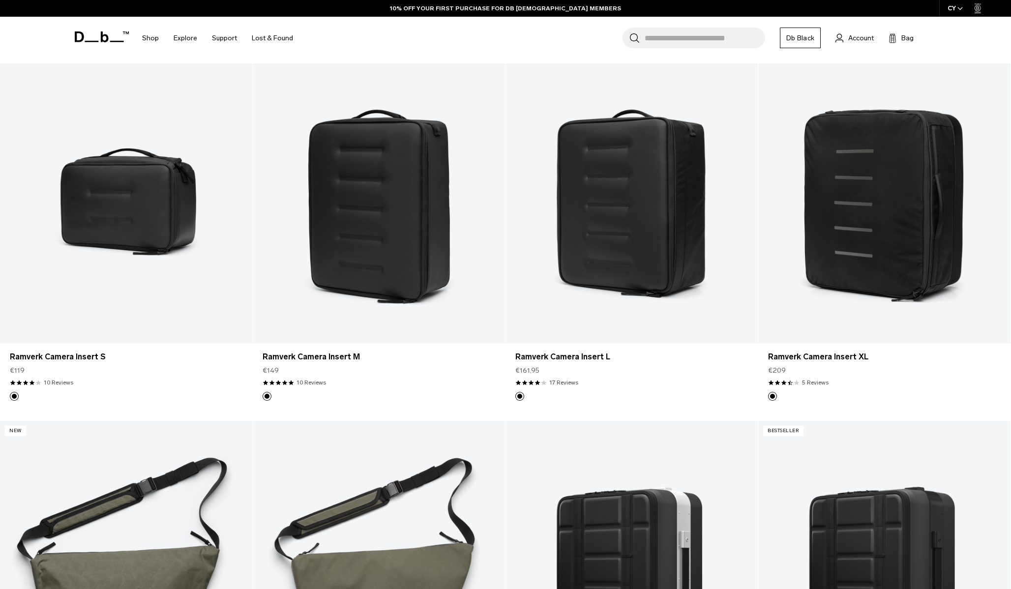
scroll to position [610, 0]
